Goal: Find specific page/section: Find specific page/section

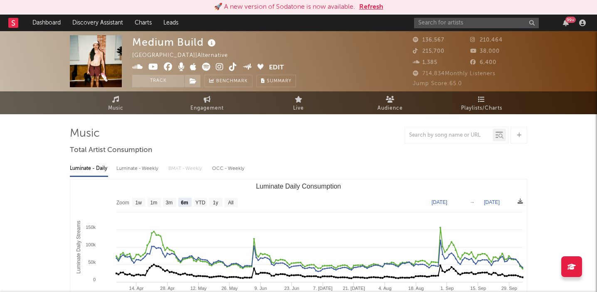
select select "6m"
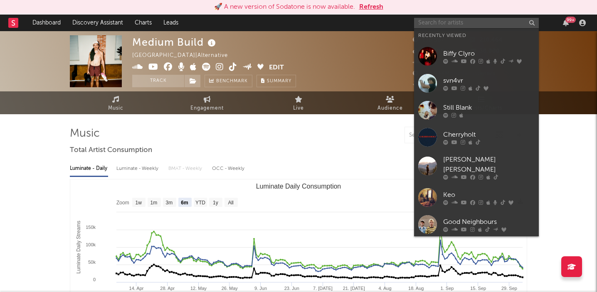
click at [428, 24] on input "text" at bounding box center [476, 23] width 125 height 10
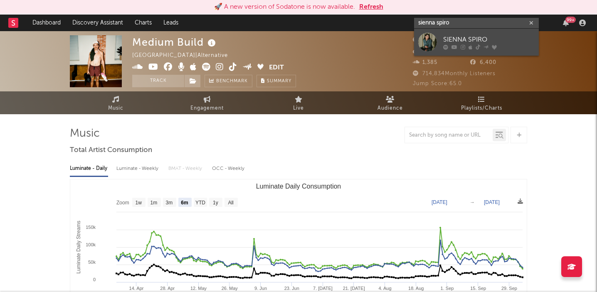
type input "sienna spiro"
click at [476, 41] on div "SIENNA SPIRO" at bounding box center [488, 39] width 91 height 10
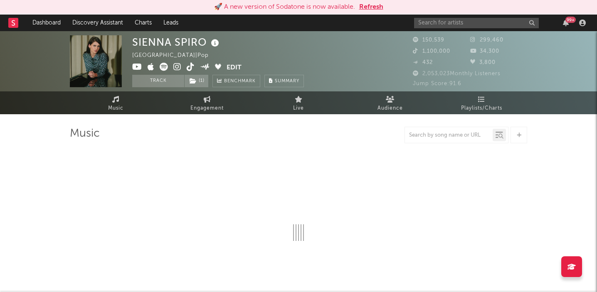
select select "6m"
